Goal: Task Accomplishment & Management: Complete application form

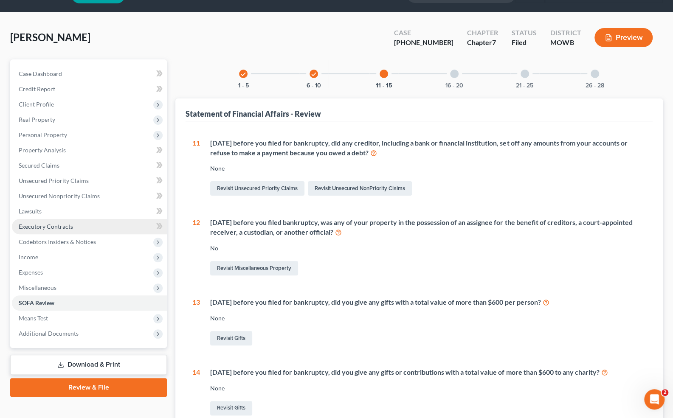
scroll to position [21, 0]
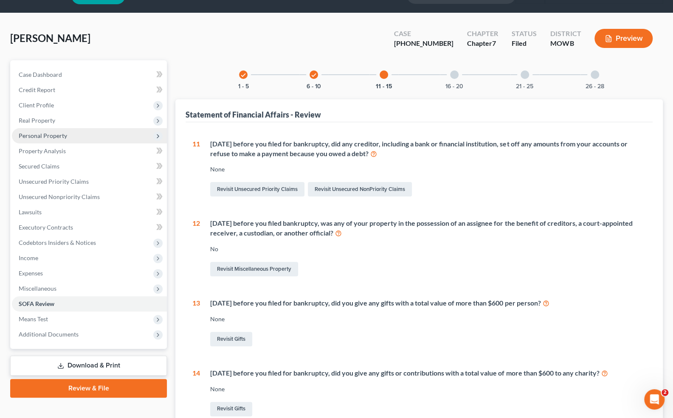
click at [52, 132] on span "Personal Property" at bounding box center [43, 135] width 48 height 7
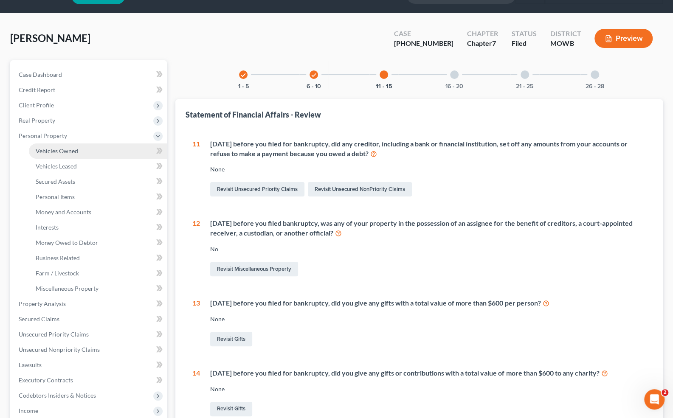
click at [58, 151] on span "Vehicles Owned" at bounding box center [57, 150] width 42 height 7
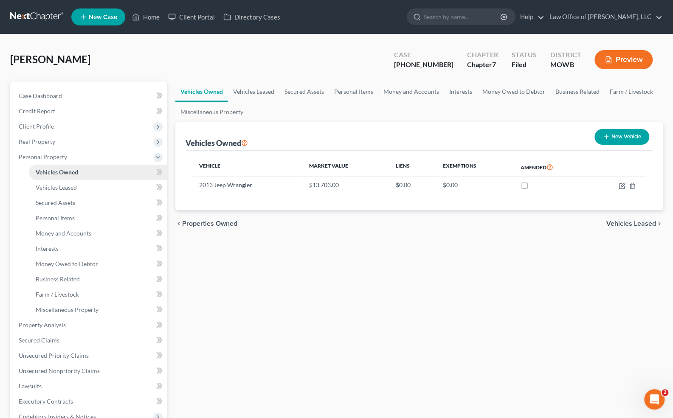
click at [73, 172] on span "Vehicles Owned" at bounding box center [57, 172] width 42 height 7
click at [73, 173] on span "Vehicles Owned" at bounding box center [57, 172] width 42 height 7
click at [63, 204] on span "Secured Assets" at bounding box center [55, 202] width 39 height 7
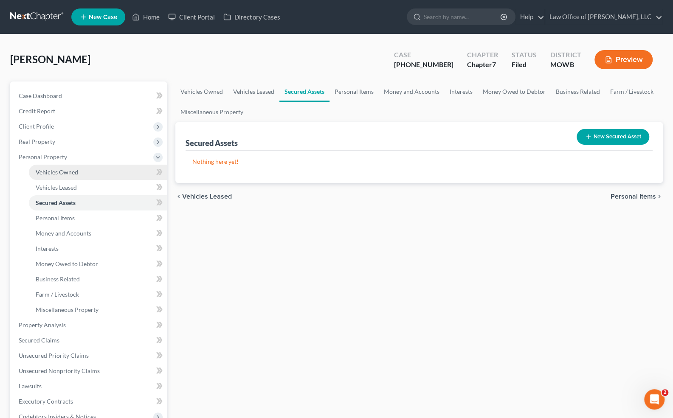
click at [70, 175] on span "Vehicles Owned" at bounding box center [57, 172] width 42 height 7
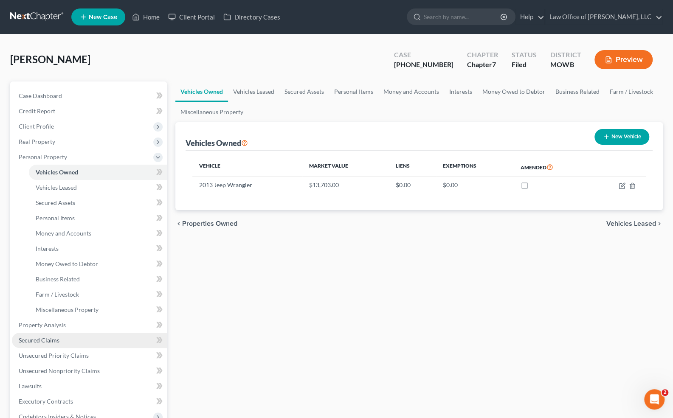
click at [60, 341] on link "Secured Claims" at bounding box center [89, 340] width 155 height 15
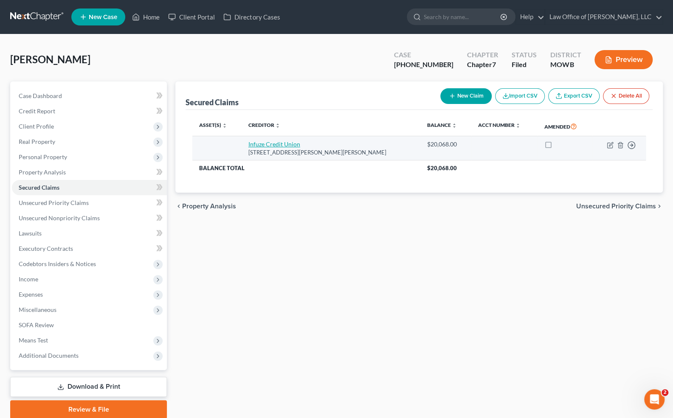
click at [286, 144] on link "Infuze Credit Union" at bounding box center [274, 144] width 52 height 7
select select "26"
select select "2"
select select "0"
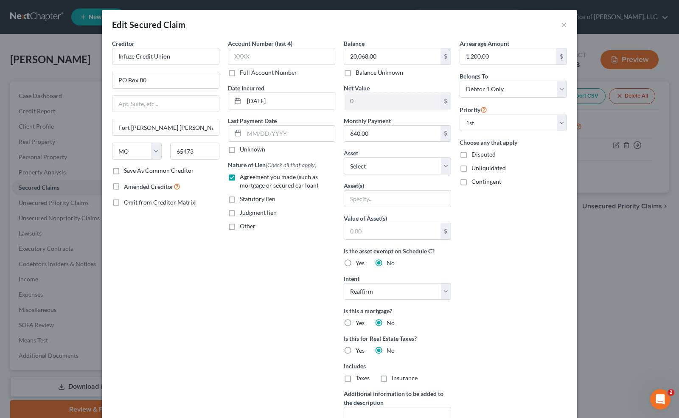
click at [581, 35] on div "Edit Secured Claim × Creditor * Infuze Credit Union PO Box 80 [GEOGRAPHIC_DATA]…" at bounding box center [339, 209] width 679 height 418
click at [557, 0] on div "Edit Secured Claim × Creditor * Infuze Credit Union PO Box 80 [GEOGRAPHIC_DATA]…" at bounding box center [339, 209] width 679 height 418
click at [34, 275] on div "Edit Secured Claim × Creditor * Infuze Credit Union PO Box 80 [GEOGRAPHIC_DATA]…" at bounding box center [339, 209] width 679 height 418
click at [34, 278] on div "Edit Secured Claim × Creditor * Infuze Credit Union PO Box 80 [GEOGRAPHIC_DATA]…" at bounding box center [339, 209] width 679 height 418
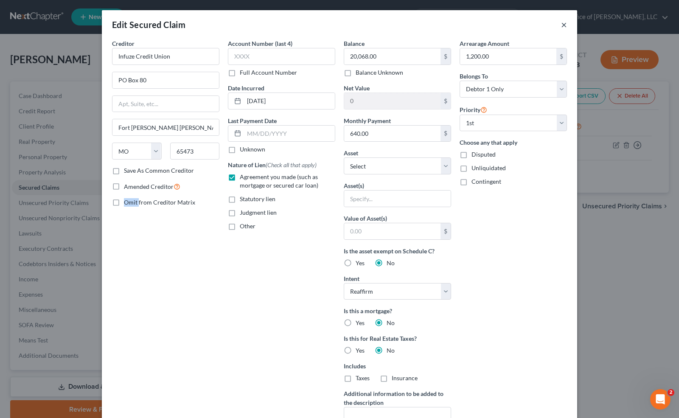
click at [563, 22] on button "×" at bounding box center [564, 25] width 6 height 10
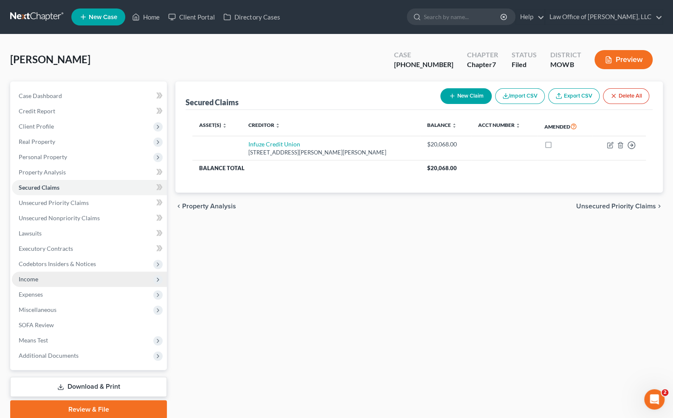
click at [41, 275] on span "Income" at bounding box center [89, 279] width 155 height 15
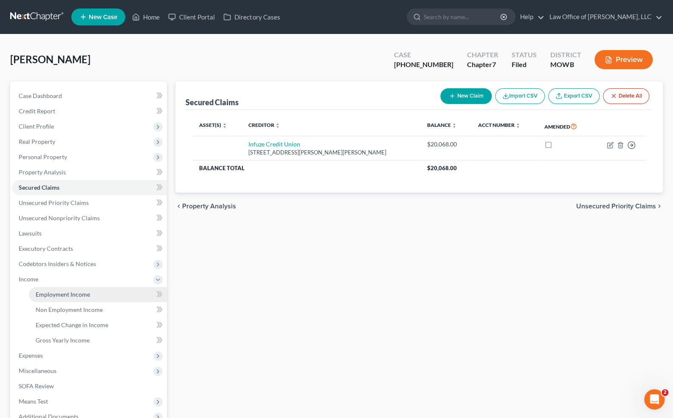
click at [48, 292] on span "Employment Income" at bounding box center [63, 294] width 54 height 7
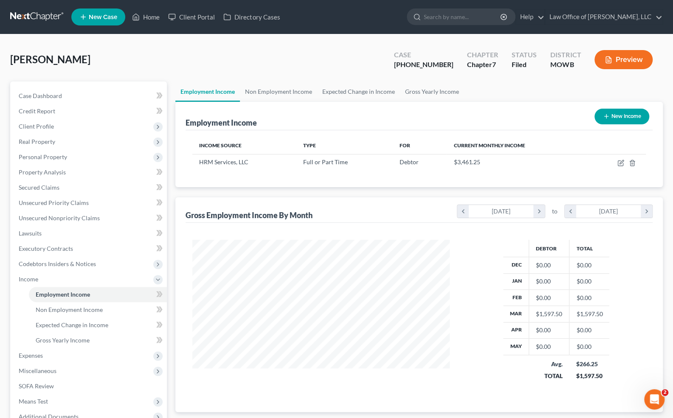
scroll to position [151, 274]
click at [106, 292] on link "Employment Income" at bounding box center [98, 294] width 138 height 15
click at [49, 126] on span "Client Profile" at bounding box center [36, 126] width 35 height 7
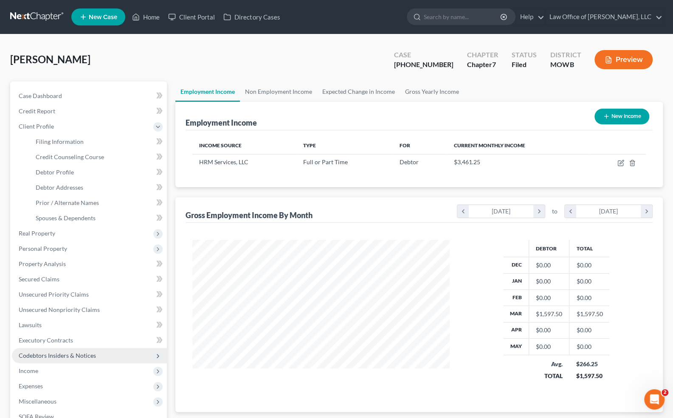
scroll to position [124, 0]
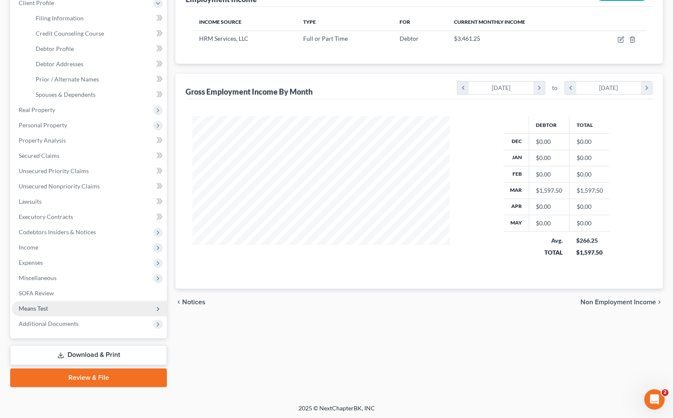
click at [50, 309] on span "Means Test" at bounding box center [89, 308] width 155 height 15
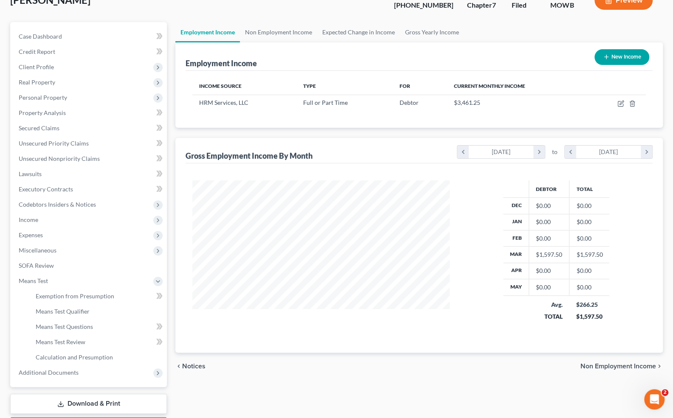
scroll to position [60, 0]
click at [48, 263] on span "SOFA Review" at bounding box center [36, 265] width 35 height 7
